Goal: Task Accomplishment & Management: Use online tool/utility

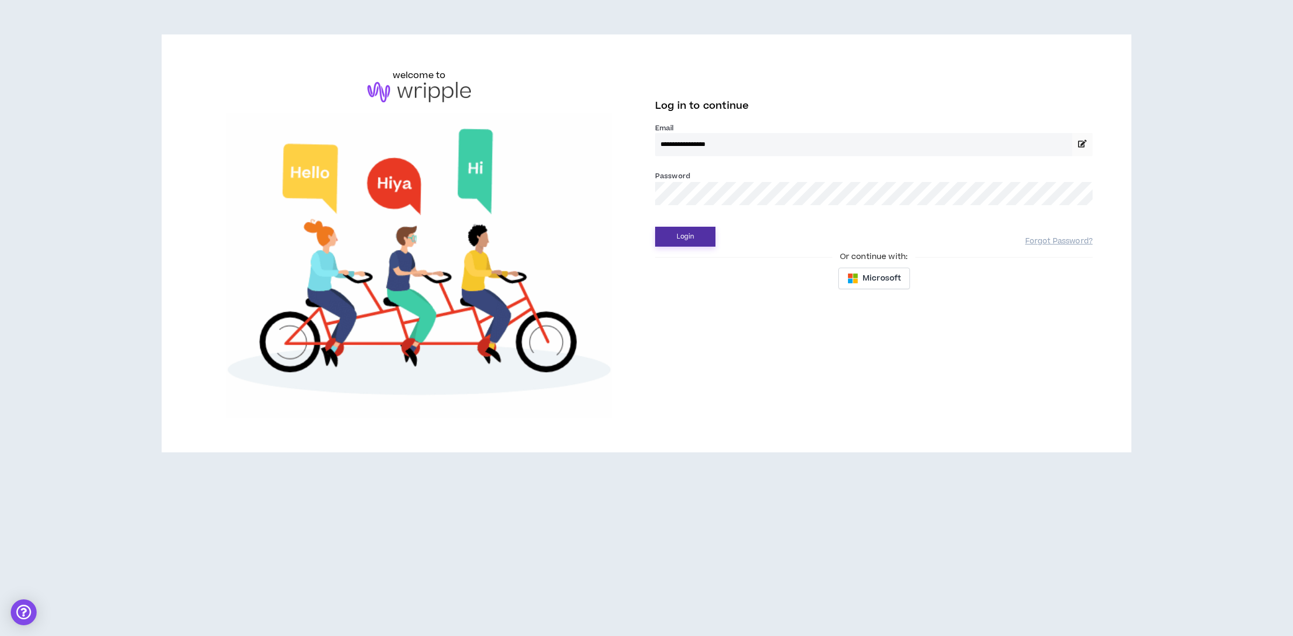
click at [685, 232] on button "Login" at bounding box center [685, 237] width 60 height 20
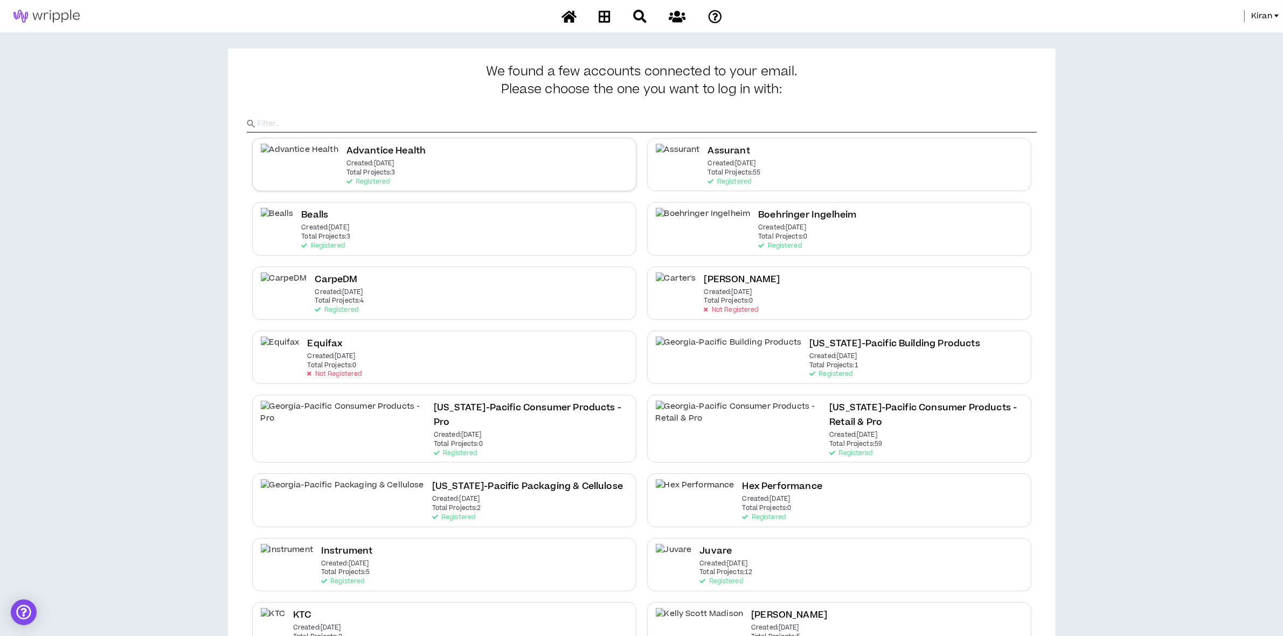
click at [349, 154] on h2 "Advantice Health" at bounding box center [386, 151] width 80 height 15
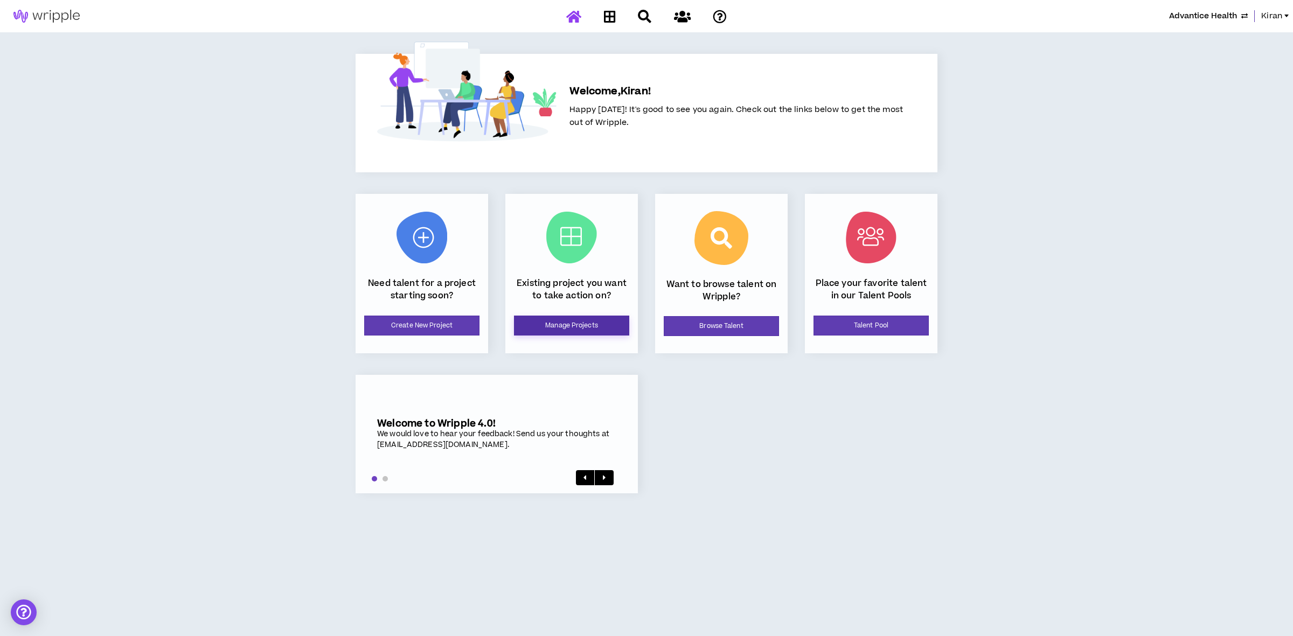
click at [559, 326] on link "Manage Projects" at bounding box center [571, 326] width 115 height 20
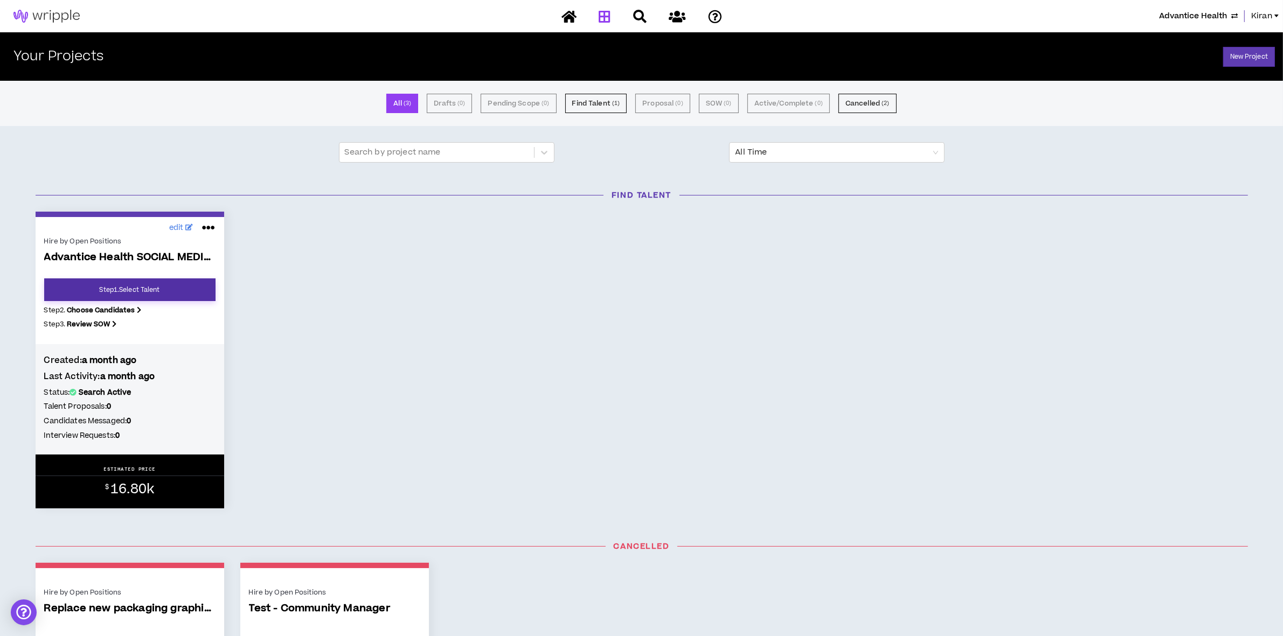
click at [139, 283] on link "Step 1 . Select Talent" at bounding box center [129, 289] width 171 height 23
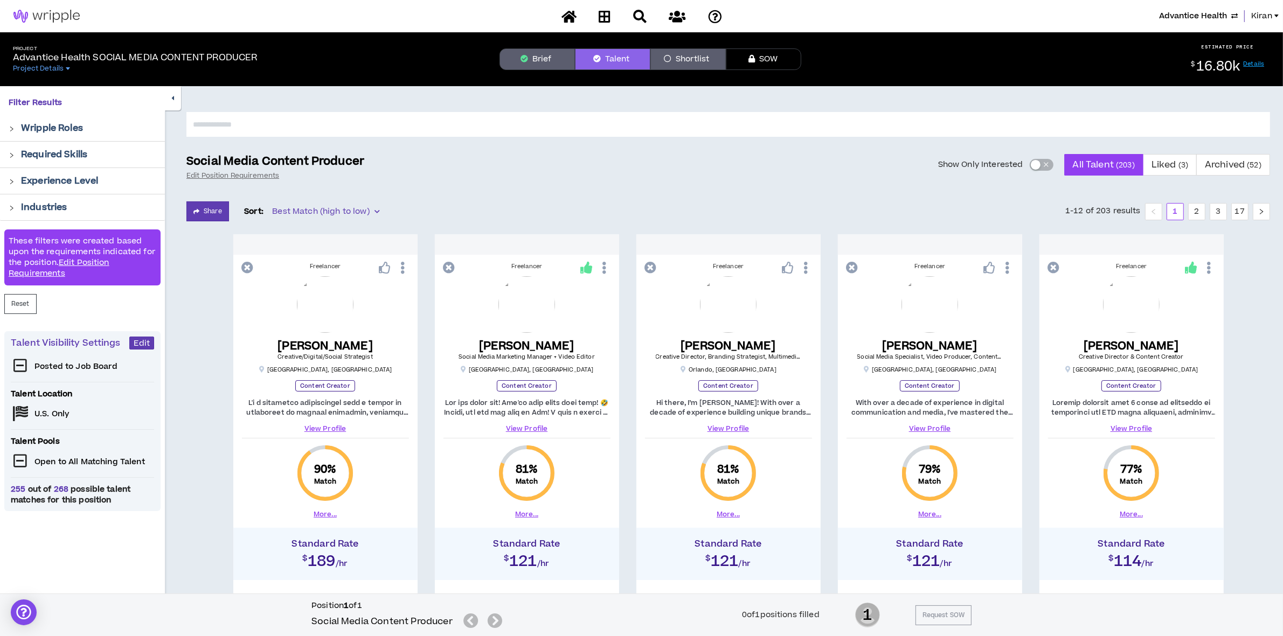
click at [528, 63] on button "Brief" at bounding box center [536, 59] width 75 height 22
